Goal: Task Accomplishment & Management: Manage account settings

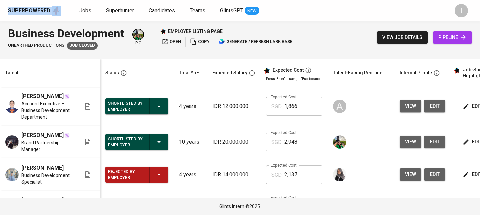
scroll to position [0, 91]
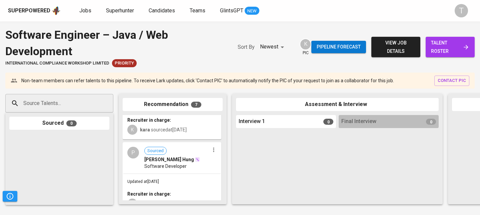
scroll to position [464, 0]
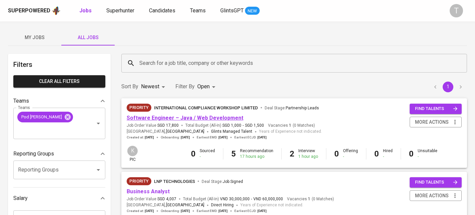
click at [205, 118] on link "Software Engineer – Java / Web Development" at bounding box center [185, 117] width 117 height 6
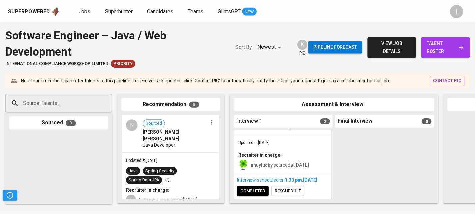
scroll to position [138, 0]
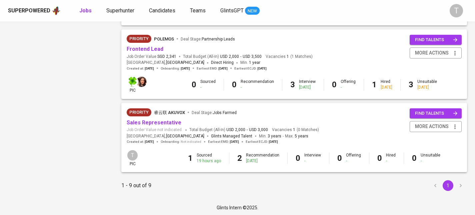
scroll to position [586, 0]
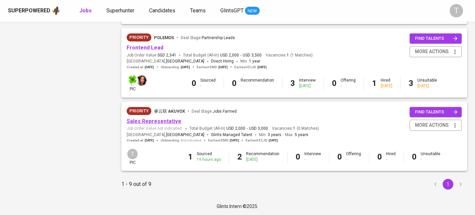
click at [175, 120] on link "Sales Representative" at bounding box center [154, 121] width 55 height 6
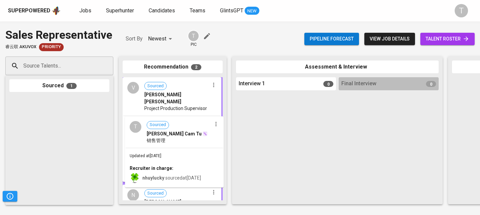
drag, startPoint x: 90, startPoint y: 123, endPoint x: 191, endPoint y: 141, distance: 102.0
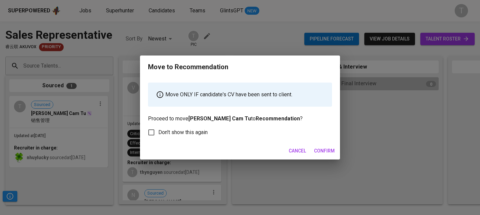
click at [331, 151] on span "Confirm" at bounding box center [324, 150] width 21 height 8
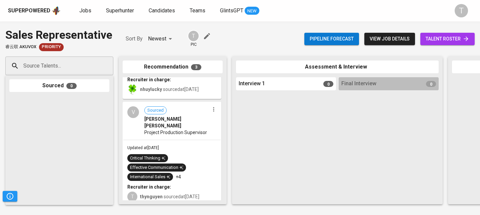
scroll to position [49, 0]
click at [210, 112] on button "button" at bounding box center [214, 109] width 9 height 9
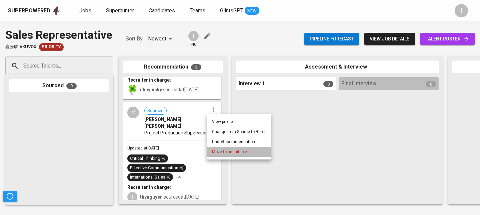
click at [243, 154] on li "Move to unsuitable" at bounding box center [239, 151] width 64 height 10
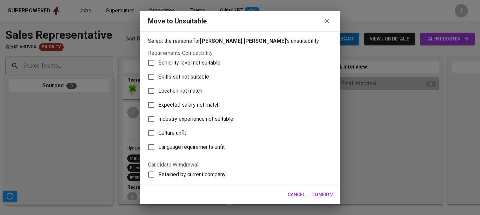
click at [210, 81] on label "Skills set not suitable" at bounding box center [235, 77] width 183 height 14
click at [158, 81] on input "Skills set not suitable" at bounding box center [151, 77] width 14 height 14
checkbox input "true"
click at [312, 192] on span "Confirm" at bounding box center [323, 194] width 22 height 9
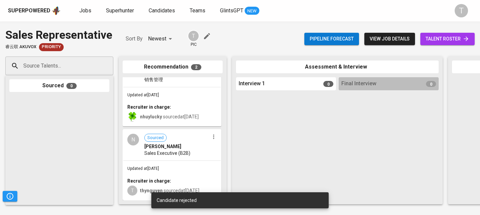
scroll to position [27, 0]
click at [210, 136] on div at bounding box center [214, 136] width 9 height 9
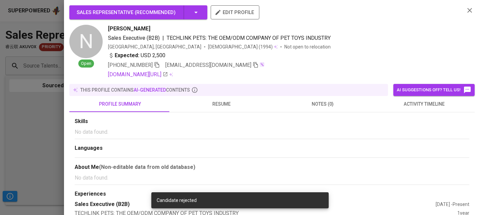
click at [9, 116] on div at bounding box center [240, 107] width 480 height 215
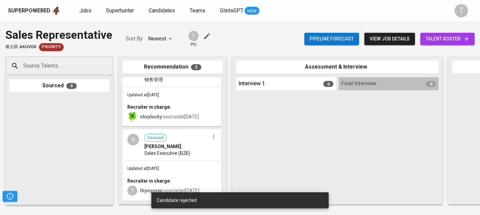
click at [213, 133] on icon "button" at bounding box center [214, 136] width 7 height 7
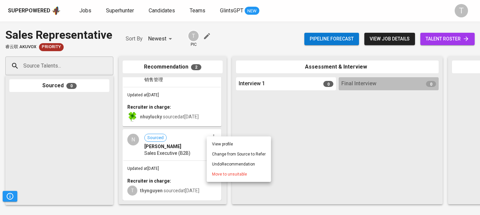
click at [230, 175] on span "Move to unsuitable" at bounding box center [229, 174] width 35 height 6
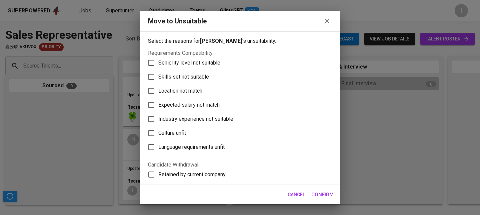
click at [218, 82] on label "Skills set not suitable" at bounding box center [235, 77] width 183 height 14
click at [158, 82] on input "Skills set not suitable" at bounding box center [151, 77] width 14 height 14
checkbox input "true"
click at [315, 194] on span "Confirm" at bounding box center [323, 194] width 22 height 9
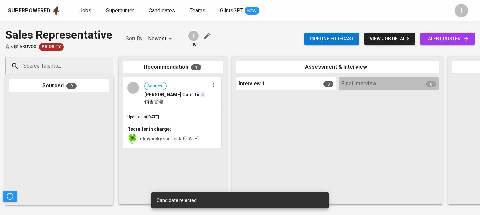
scroll to position [0, 0]
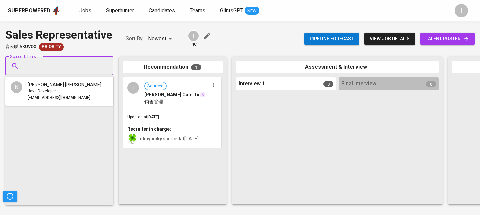
click at [84, 59] on input "Source Talents..." at bounding box center [57, 65] width 70 height 13
paste input "[EMAIL_ADDRESS][DOMAIN_NAME]"
type input "[EMAIL_ADDRESS][DOMAIN_NAME]"
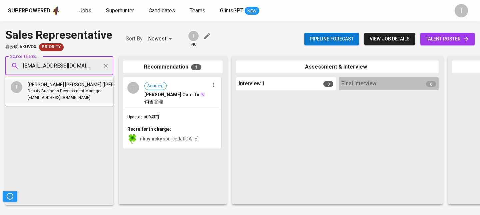
click at [69, 92] on span "Deputy Business Development Manager" at bounding box center [65, 91] width 74 height 7
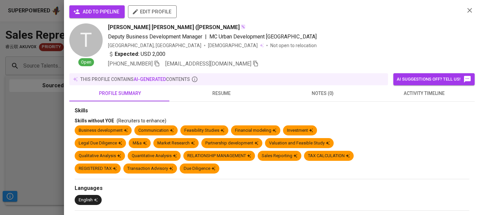
click at [97, 18] on button "add to pipeline" at bounding box center [96, 11] width 55 height 13
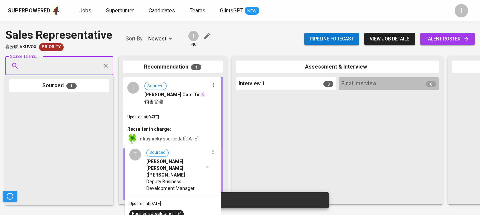
drag, startPoint x: 62, startPoint y: 114, endPoint x: 183, endPoint y: 165, distance: 131.0
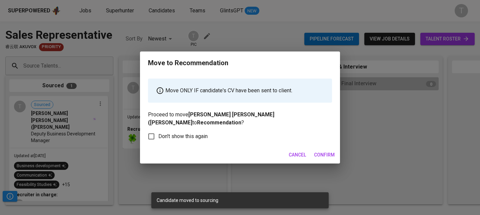
drag, startPoint x: 339, startPoint y: 154, endPoint x: 331, endPoint y: 151, distance: 8.7
click at [339, 154] on div "Cancel Confirm" at bounding box center [240, 155] width 200 height 18
click at [327, 150] on span "Confirm" at bounding box center [324, 154] width 21 height 8
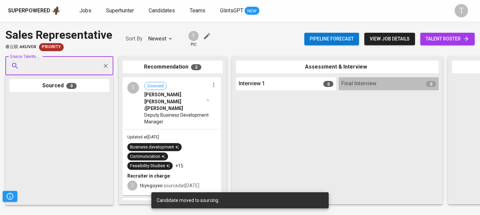
scroll to position [66, 0]
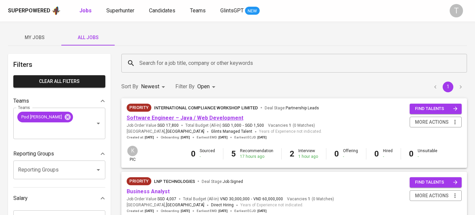
click at [229, 119] on link "Software Engineer – Java / Web Development" at bounding box center [185, 117] width 117 height 6
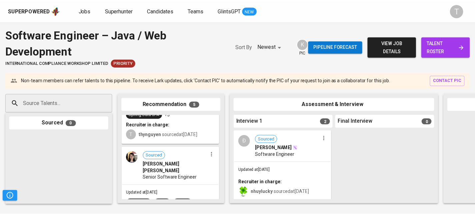
scroll to position [29, 0]
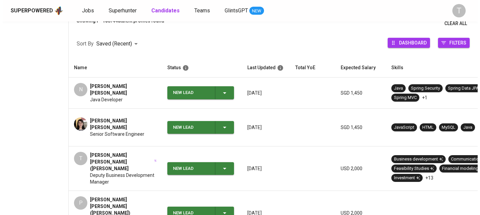
scroll to position [94, 0]
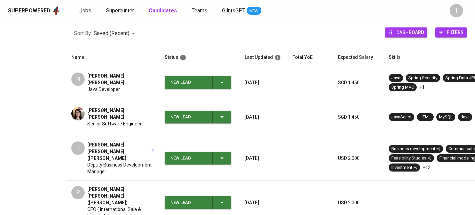
click at [127, 161] on span "Deputy Business Development Manager" at bounding box center [120, 167] width 67 height 13
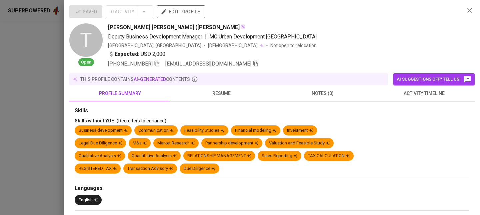
click at [253, 63] on icon "button" at bounding box center [256, 63] width 6 height 6
